Goal: Browse casually: Explore the website without a specific task or goal

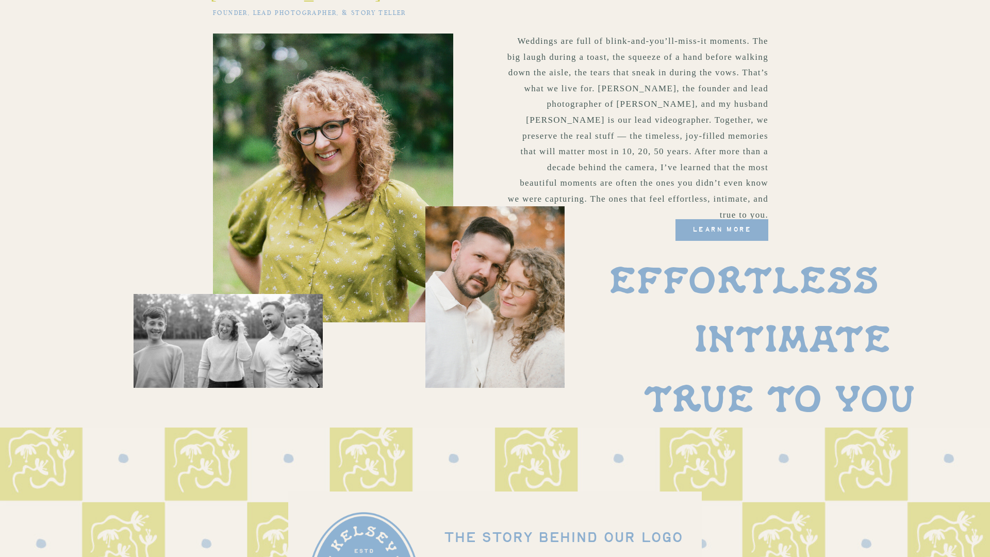
scroll to position [616, 0]
click at [503, 276] on div at bounding box center [494, 295] width 139 height 181
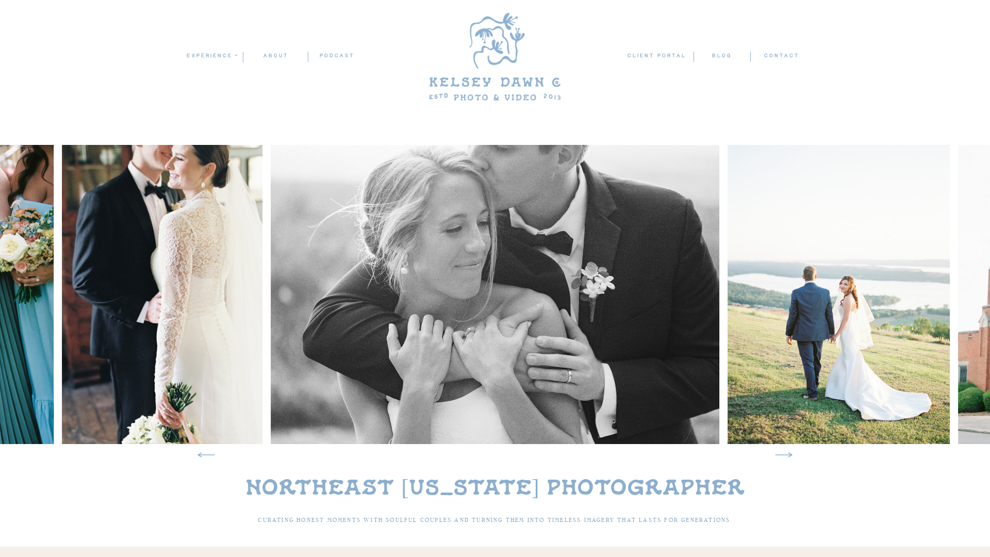
scroll to position [0, 0]
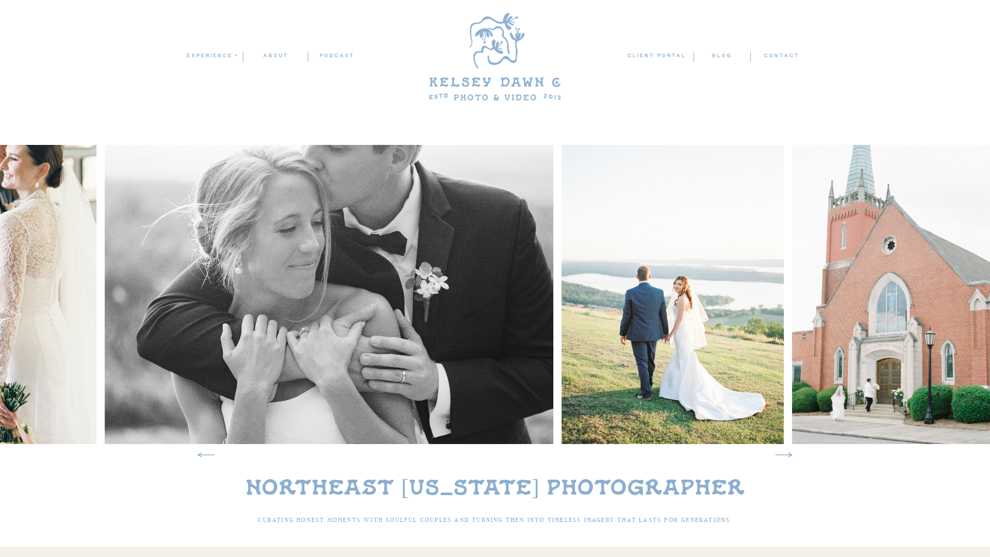
click at [561, 311] on img at bounding box center [672, 294] width 223 height 299
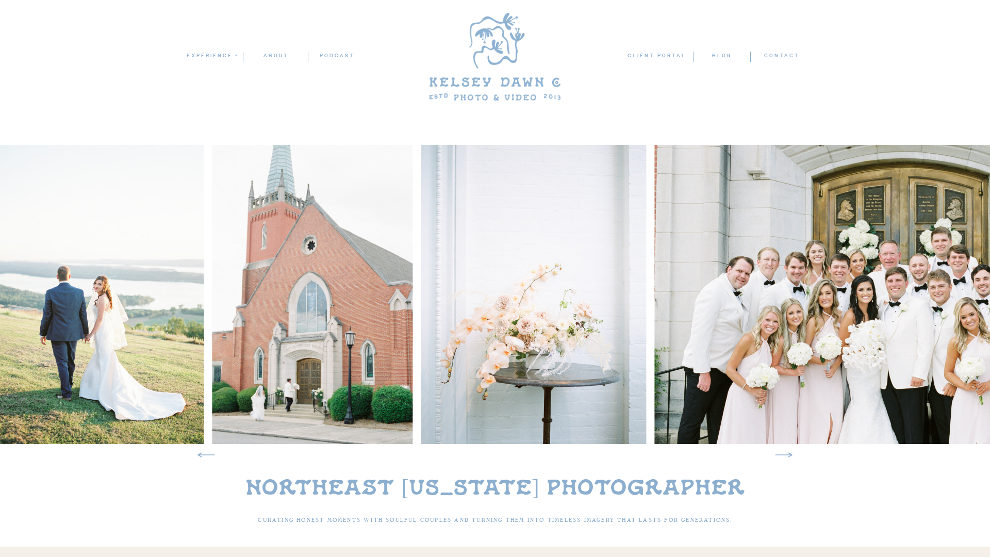
click at [212, 333] on img at bounding box center [312, 294] width 201 height 299
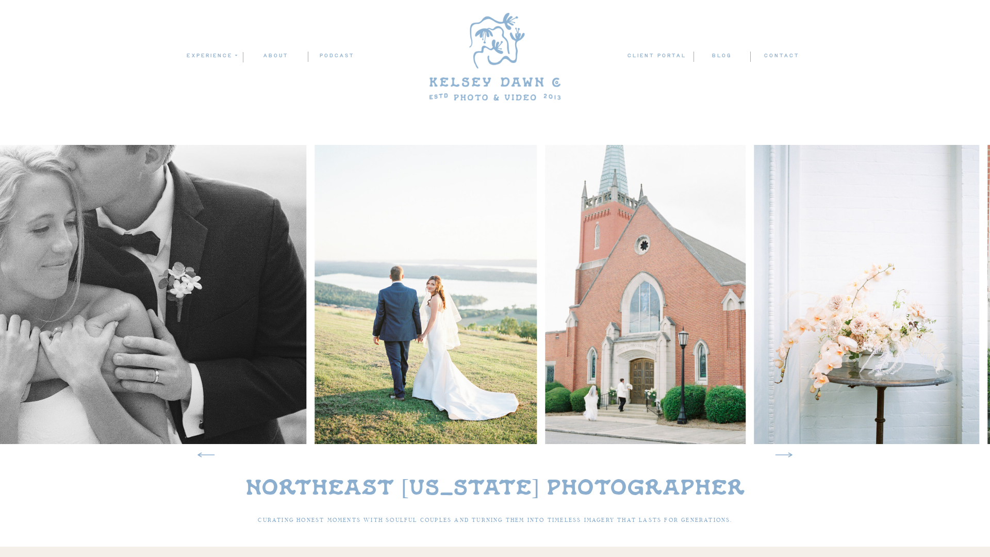
click at [717, 318] on img at bounding box center [646, 294] width 201 height 299
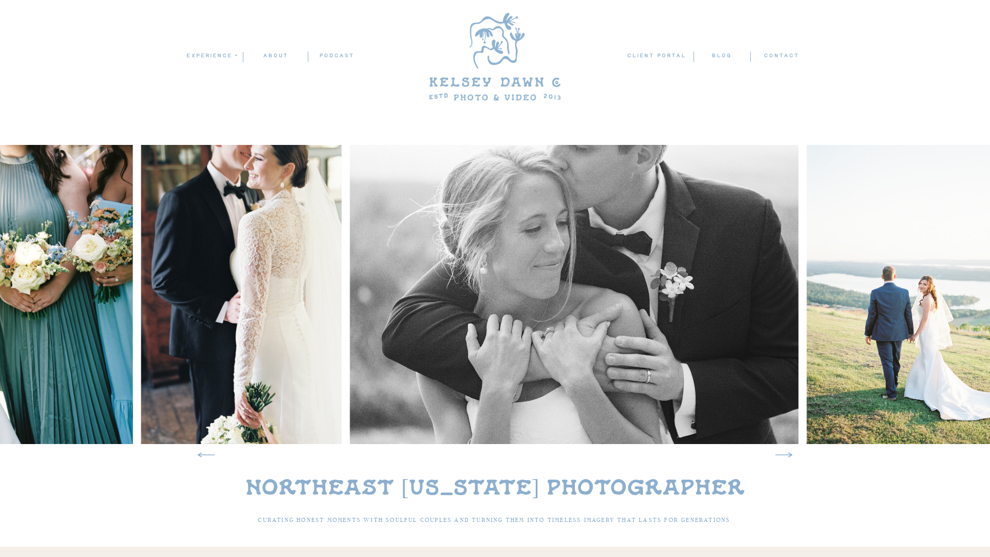
click at [728, 323] on img at bounding box center [574, 294] width 449 height 299
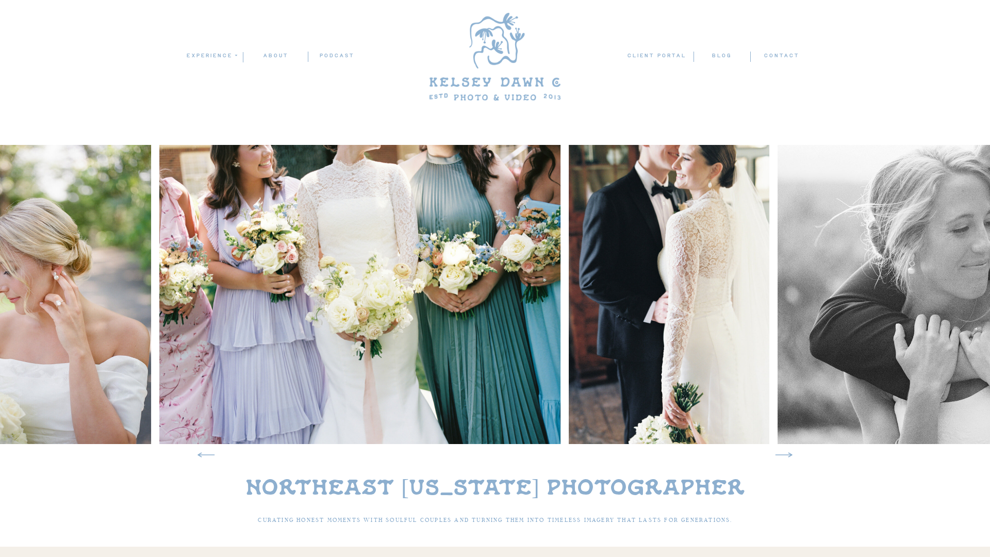
click at [758, 292] on img at bounding box center [669, 294] width 201 height 299
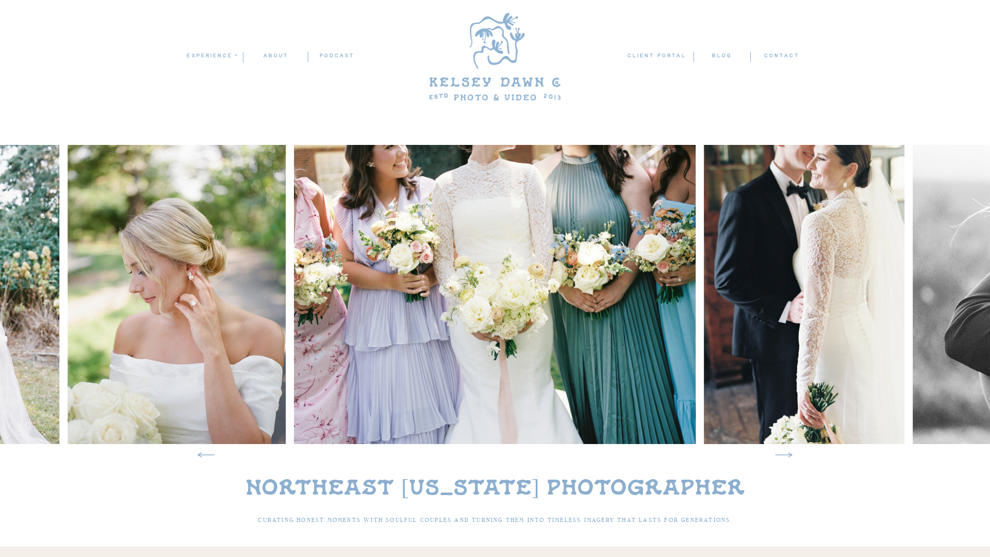
click at [495, 312] on img at bounding box center [495, 294] width 402 height 299
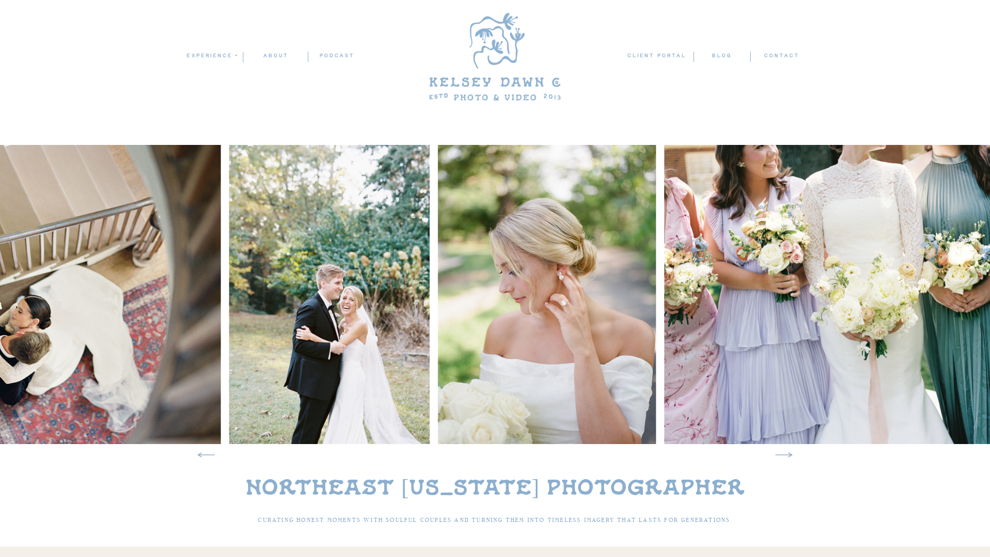
click at [521, 288] on img at bounding box center [547, 294] width 218 height 299
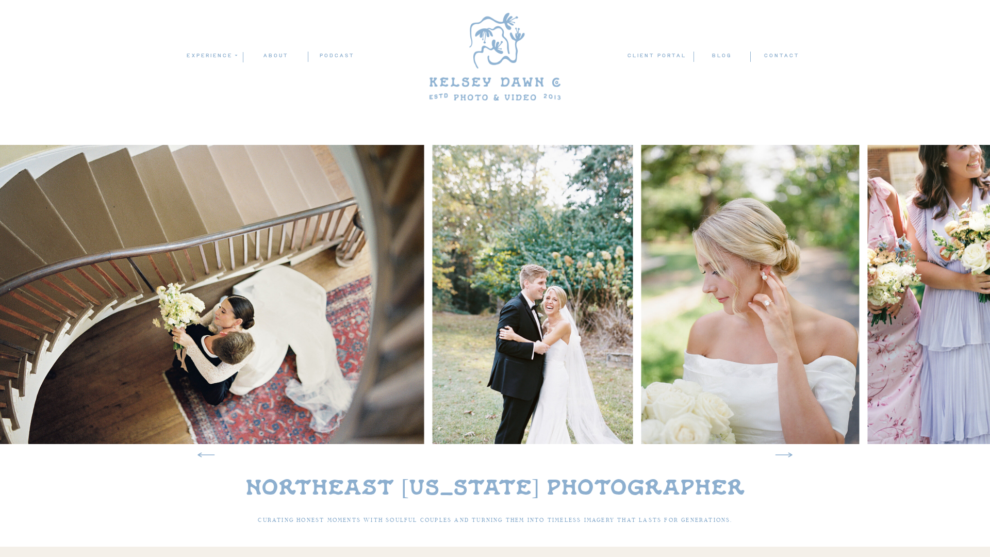
click at [693, 319] on img at bounding box center [750, 294] width 218 height 299
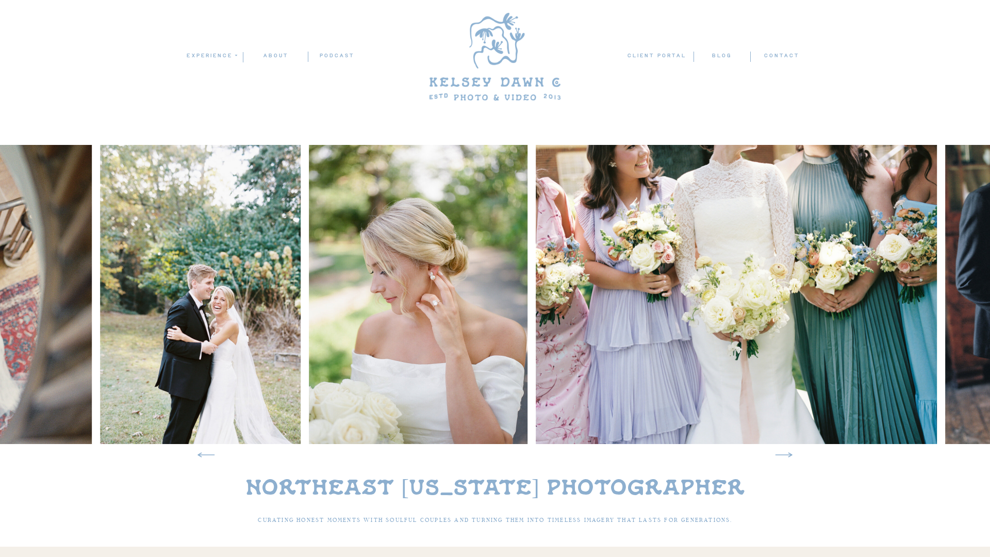
click at [129, 302] on img at bounding box center [200, 294] width 201 height 299
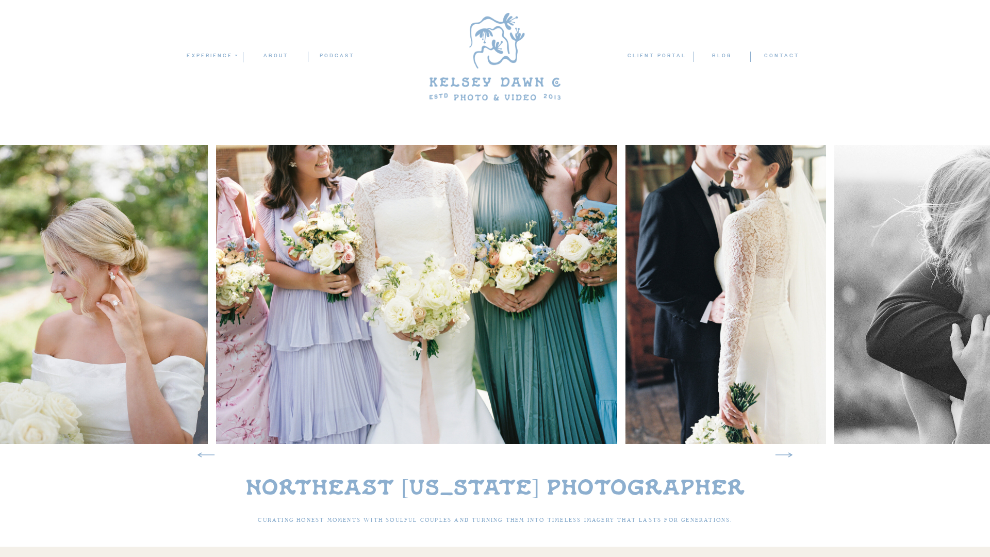
click at [180, 303] on img at bounding box center [98, 294] width 218 height 299
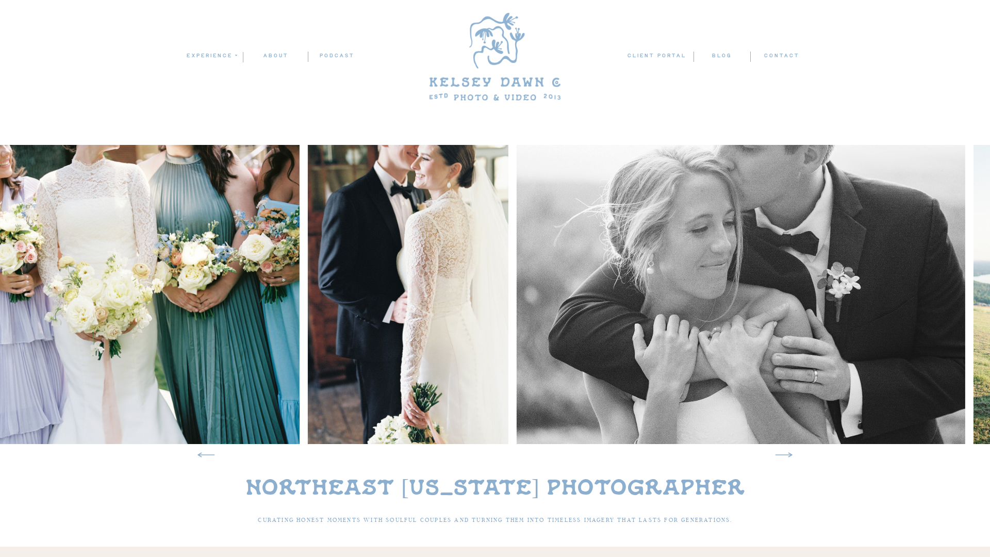
click at [48, 294] on img at bounding box center [99, 294] width 402 height 299
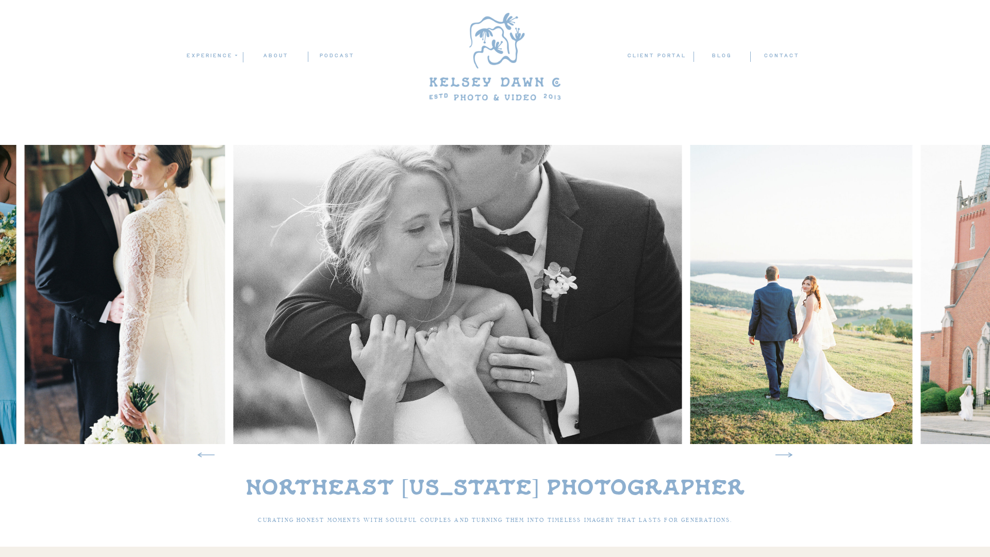
click at [277, 367] on img at bounding box center [458, 294] width 449 height 299
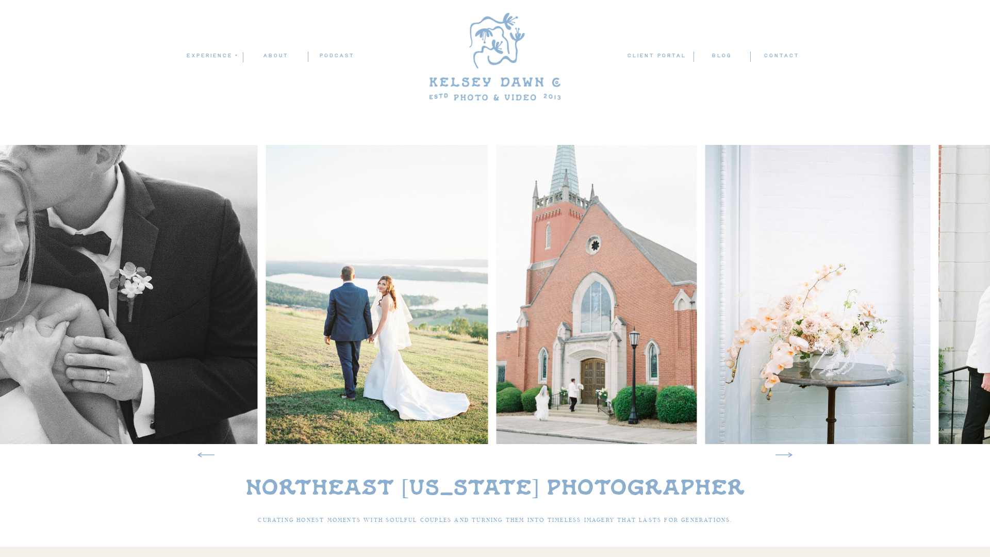
click at [497, 306] on img at bounding box center [597, 294] width 201 height 299
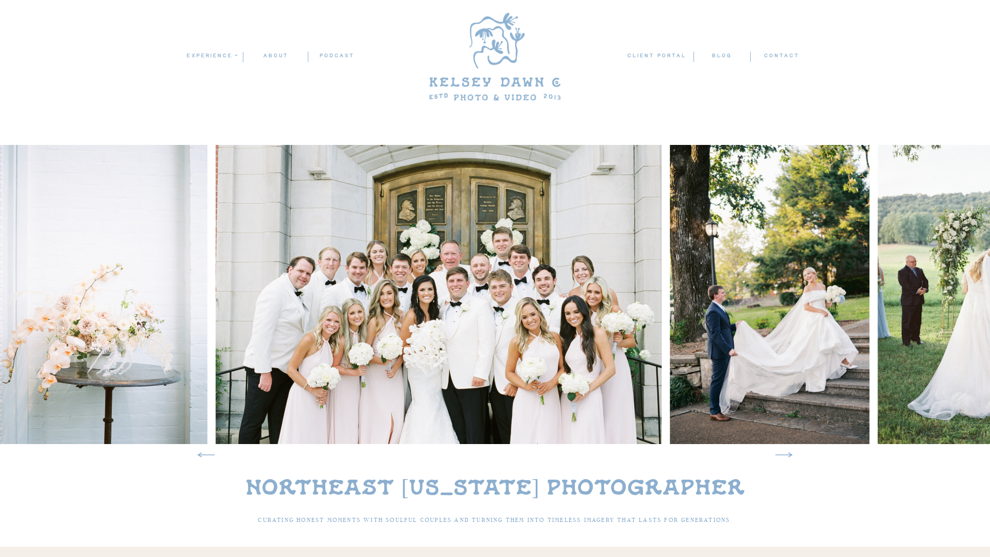
click at [149, 294] on img at bounding box center [94, 294] width 225 height 299
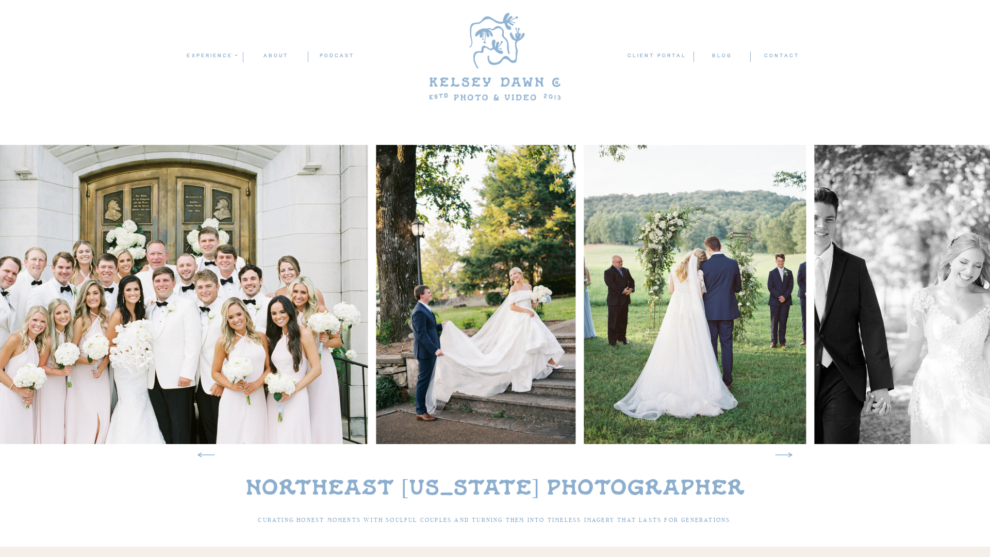
click at [320, 318] on img at bounding box center [145, 294] width 446 height 299
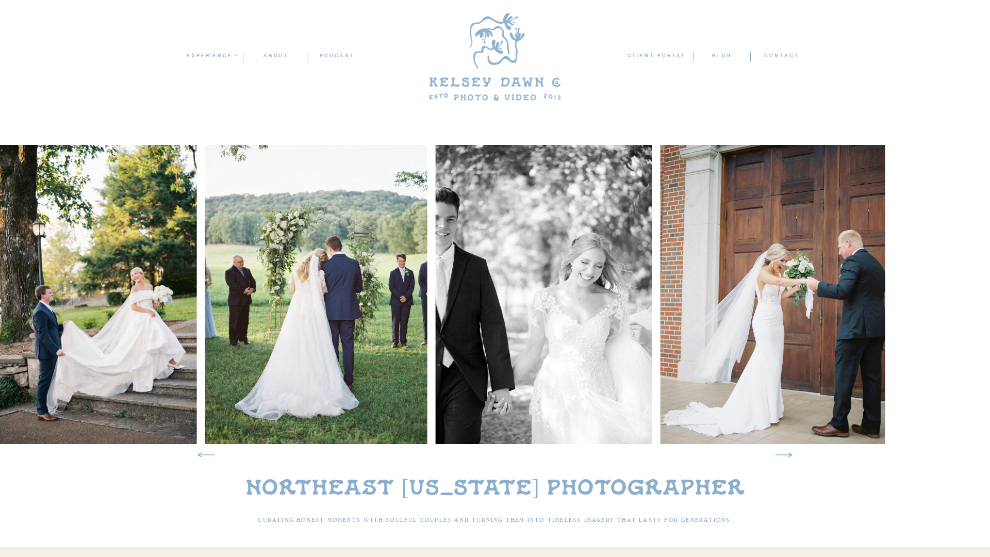
click at [299, 278] on img at bounding box center [316, 294] width 223 height 299
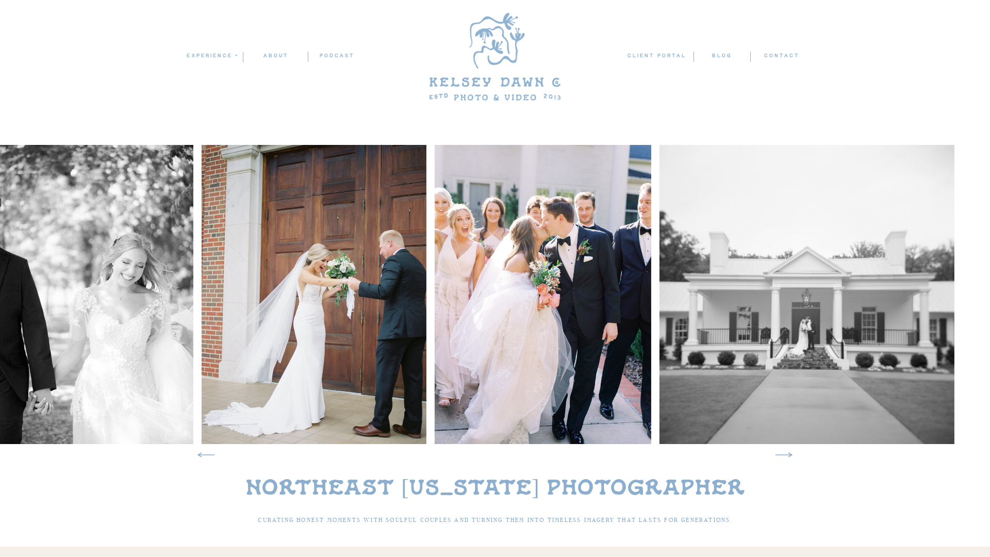
click at [280, 290] on img at bounding box center [314, 294] width 225 height 299
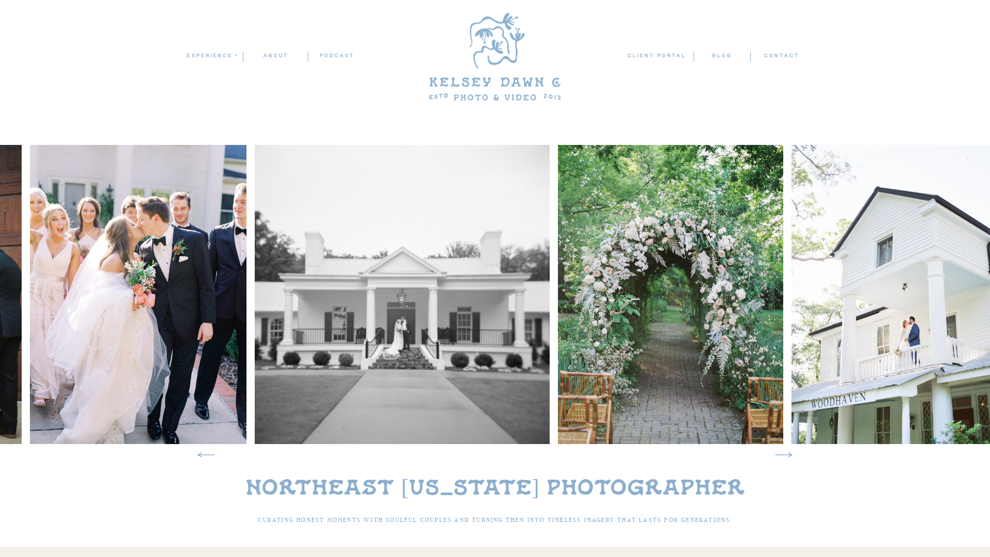
click at [418, 284] on img at bounding box center [402, 294] width 295 height 299
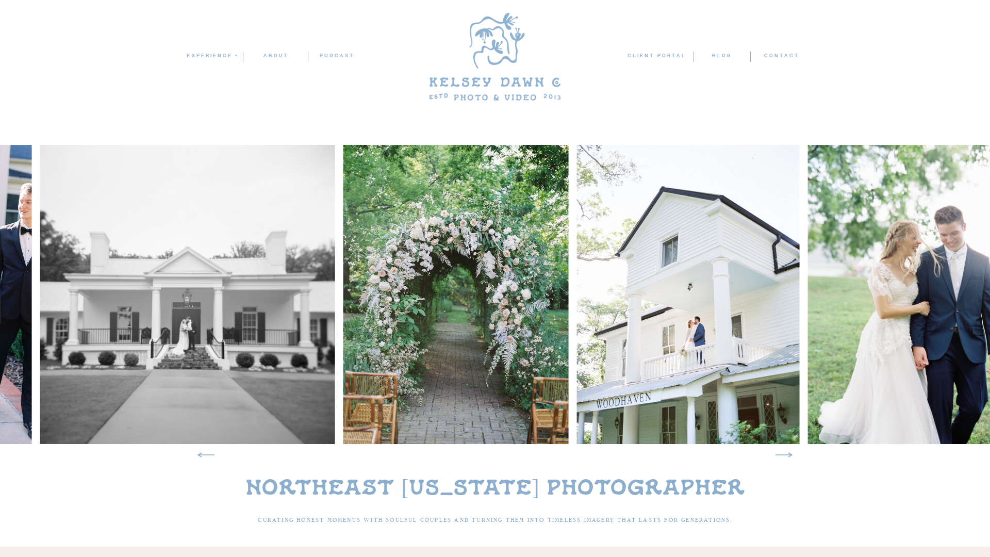
click at [478, 290] on img at bounding box center [455, 294] width 225 height 299
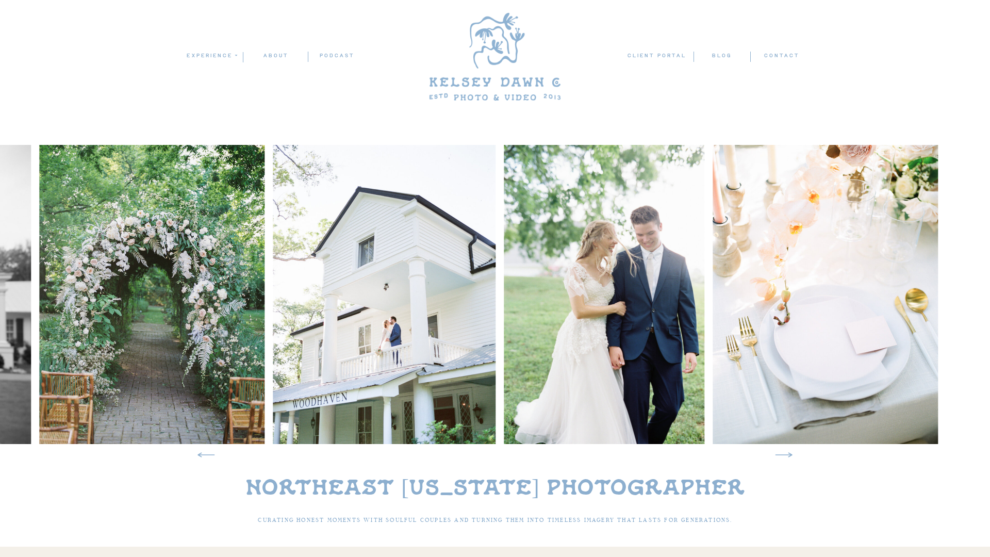
click at [487, 308] on img at bounding box center [384, 294] width 223 height 299
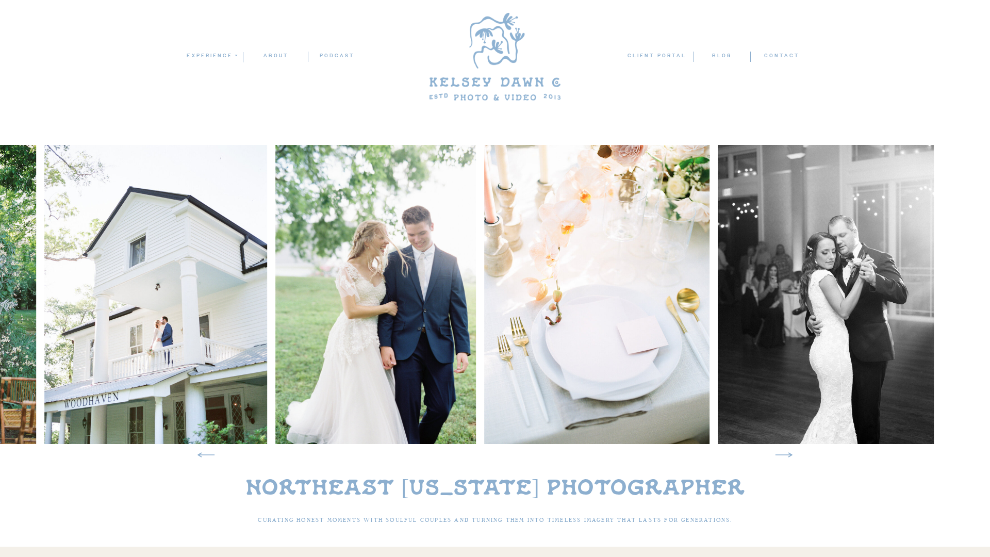
click at [414, 376] on img at bounding box center [375, 294] width 201 height 299
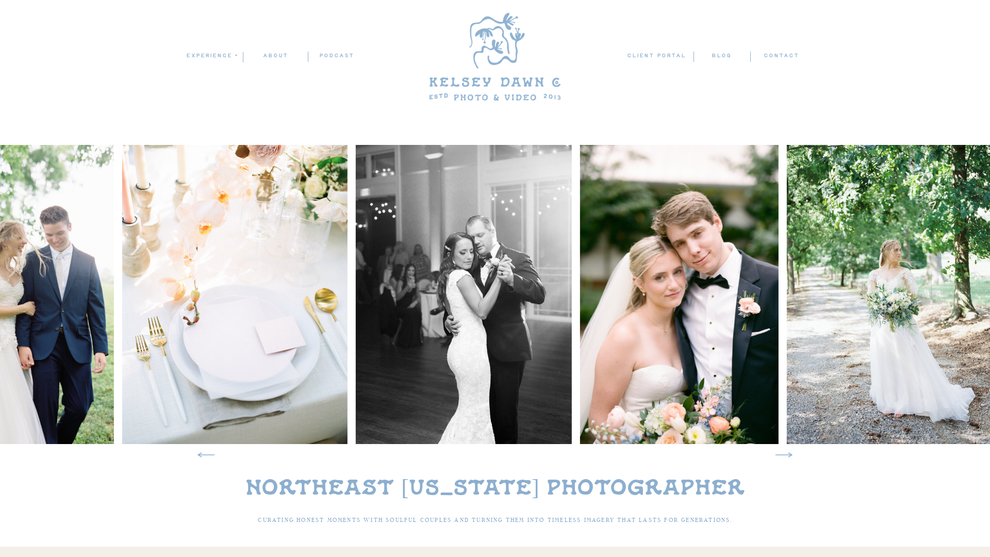
click at [360, 292] on img at bounding box center [463, 294] width 217 height 299
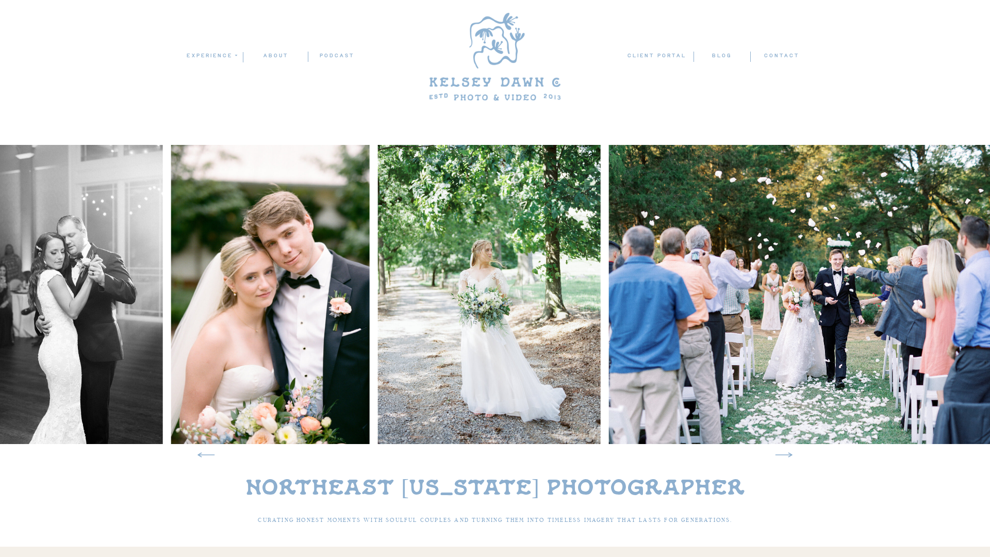
click at [427, 268] on img at bounding box center [489, 294] width 223 height 299
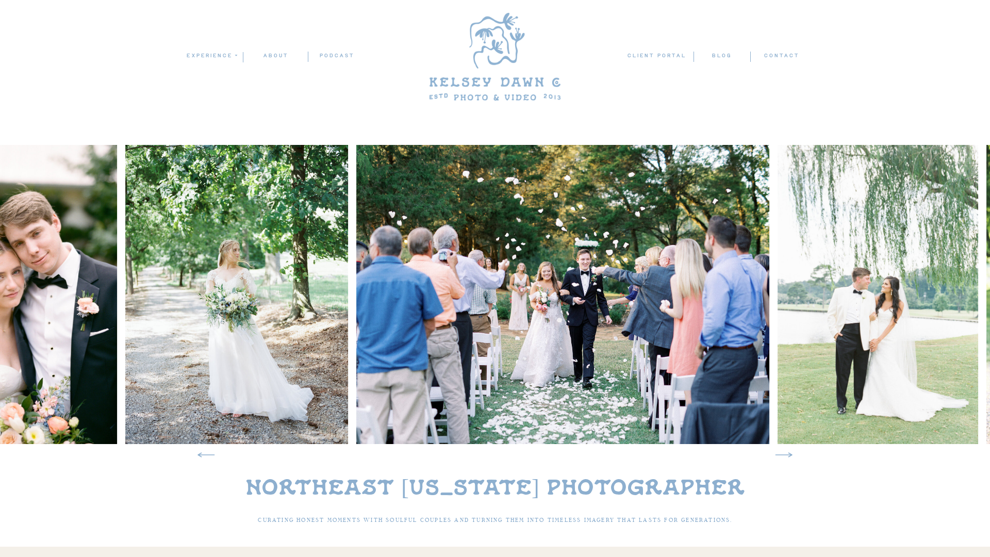
click at [451, 283] on img at bounding box center [562, 294] width 413 height 299
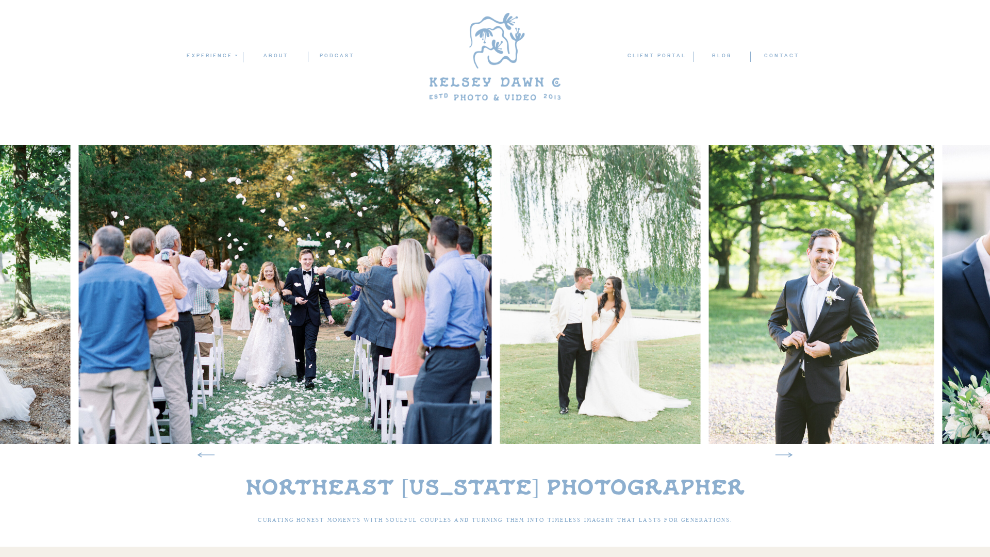
click at [608, 408] on img at bounding box center [600, 294] width 201 height 299
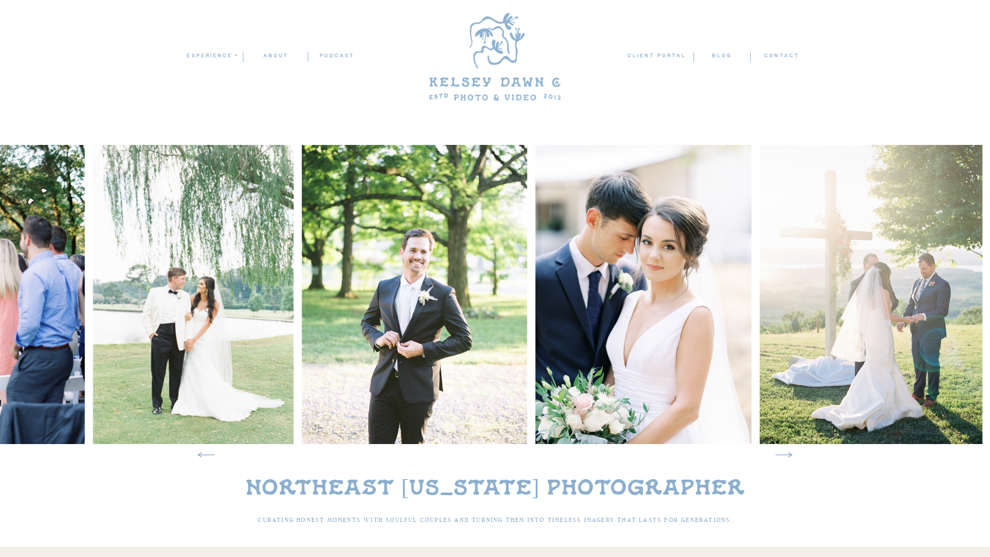
click at [478, 325] on img at bounding box center [414, 294] width 225 height 299
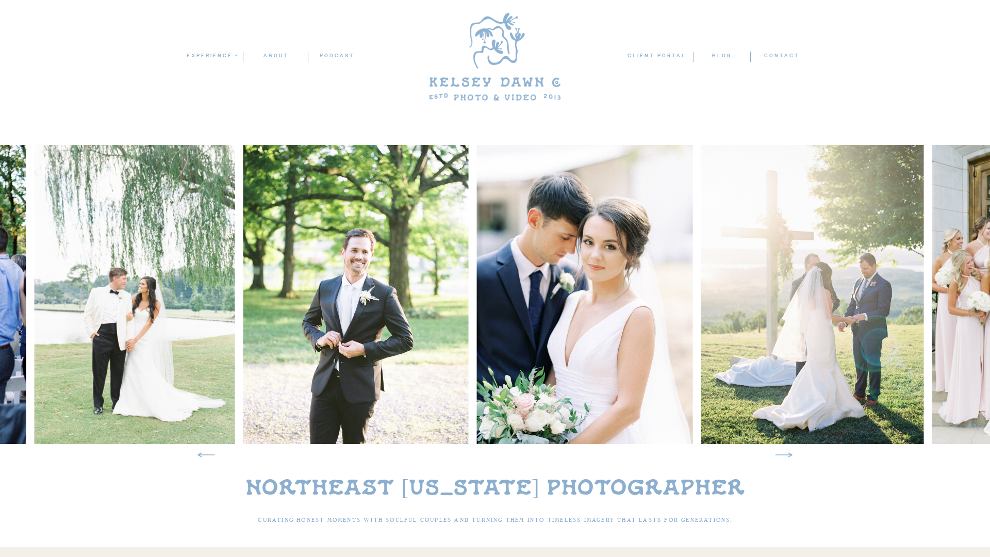
click at [573, 352] on img at bounding box center [584, 294] width 217 height 299
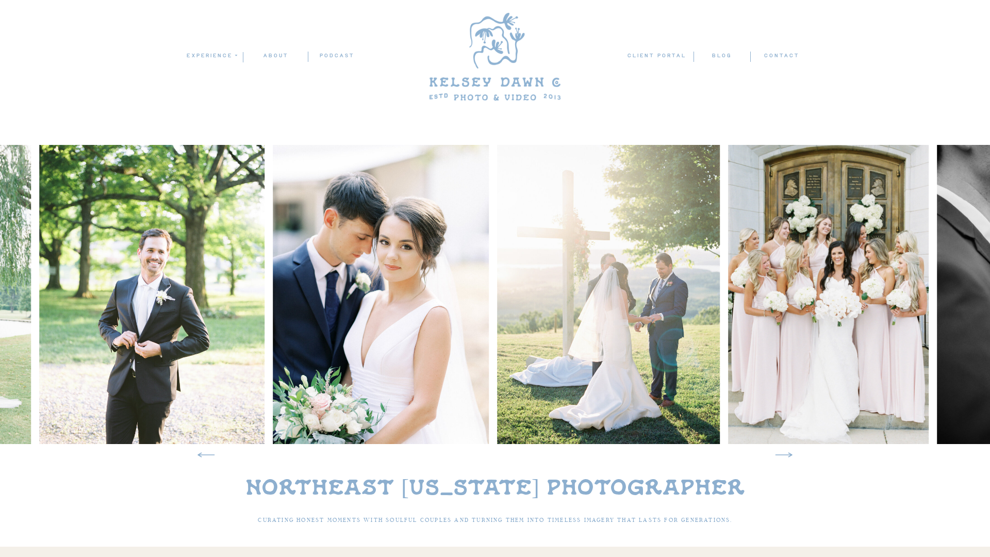
click at [686, 333] on img at bounding box center [609, 294] width 223 height 299
